Goal: Transaction & Acquisition: Purchase product/service

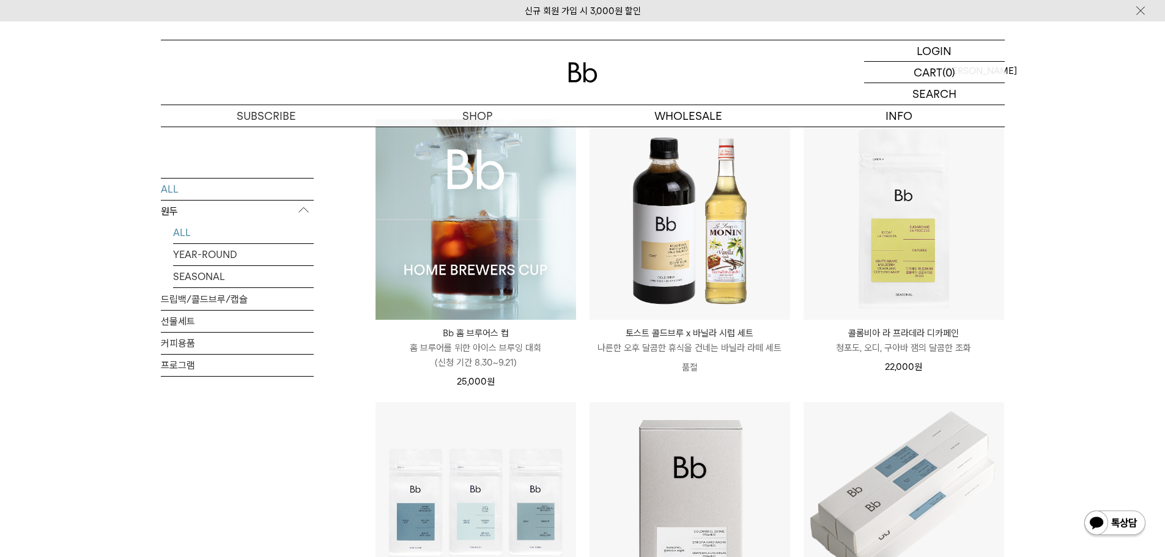
scroll to position [122, 0]
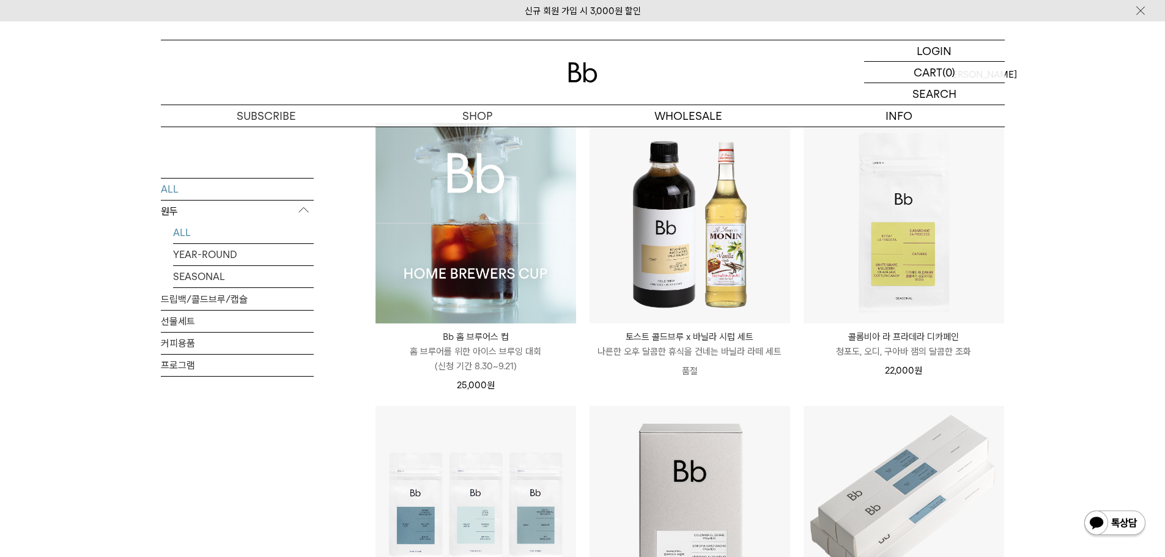
click at [179, 228] on link "ALL" at bounding box center [243, 231] width 141 height 21
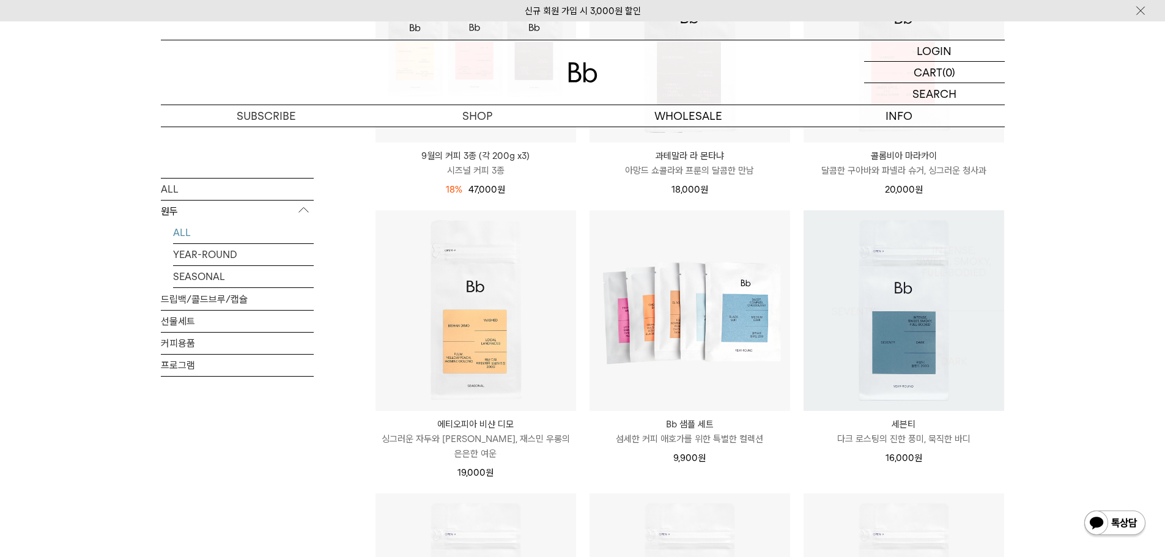
scroll to position [550, 0]
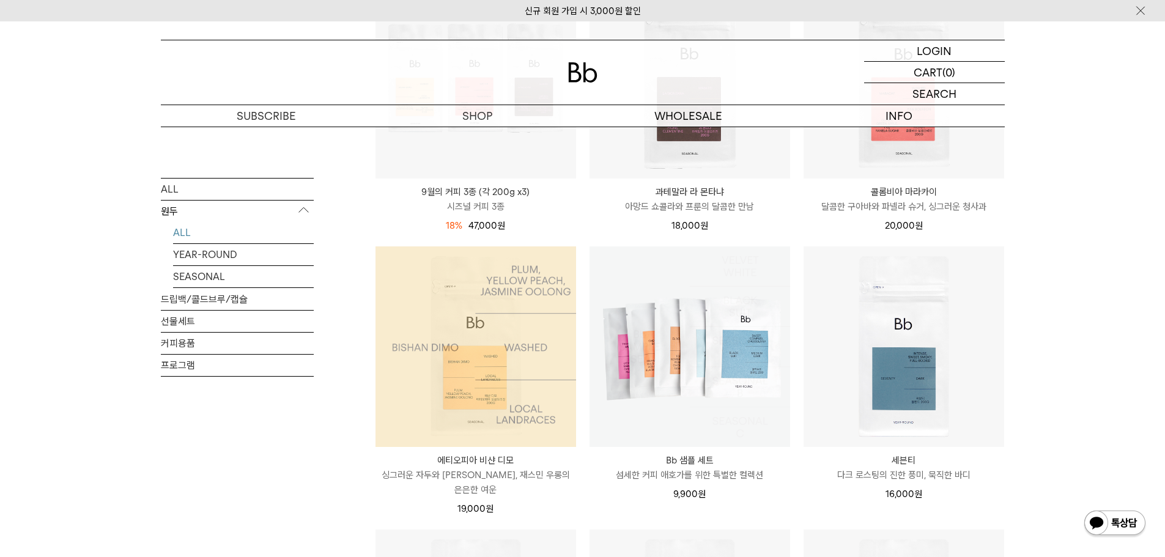
click at [520, 355] on img at bounding box center [476, 346] width 201 height 201
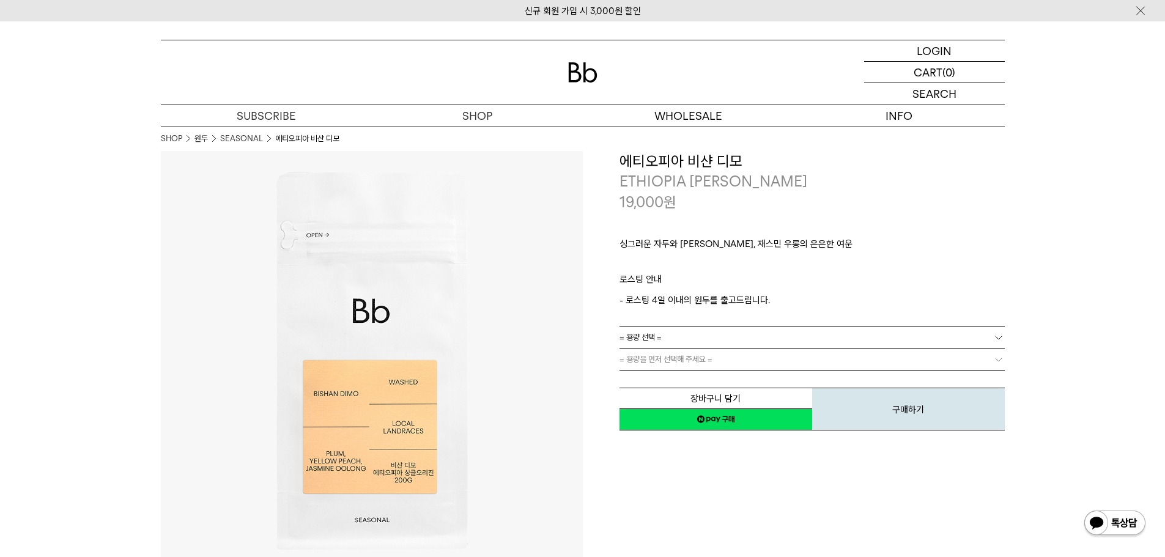
click at [808, 353] on link "= 용량을 먼저 선택해 주세요 =" at bounding box center [812, 359] width 385 height 21
click at [808, 331] on link "= 용량 선택 =" at bounding box center [812, 337] width 385 height 21
click at [829, 295] on p "- 로스팅 4일 이내의 원두를 출고드립니다." at bounding box center [812, 300] width 385 height 15
click at [766, 351] on link "= 용량을 먼저 선택해 주세요 =" at bounding box center [812, 359] width 385 height 21
click at [865, 297] on p "- 로스팅 4일 이내의 원두를 출고드립니다." at bounding box center [812, 300] width 385 height 15
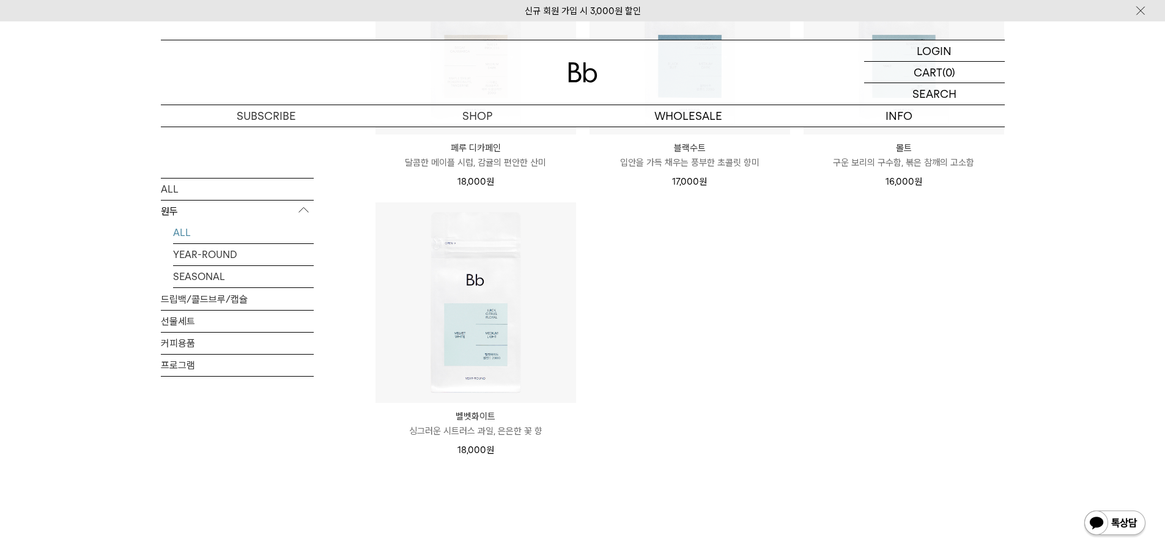
scroll to position [1162, 0]
